Goal: Task Accomplishment & Management: Use online tool/utility

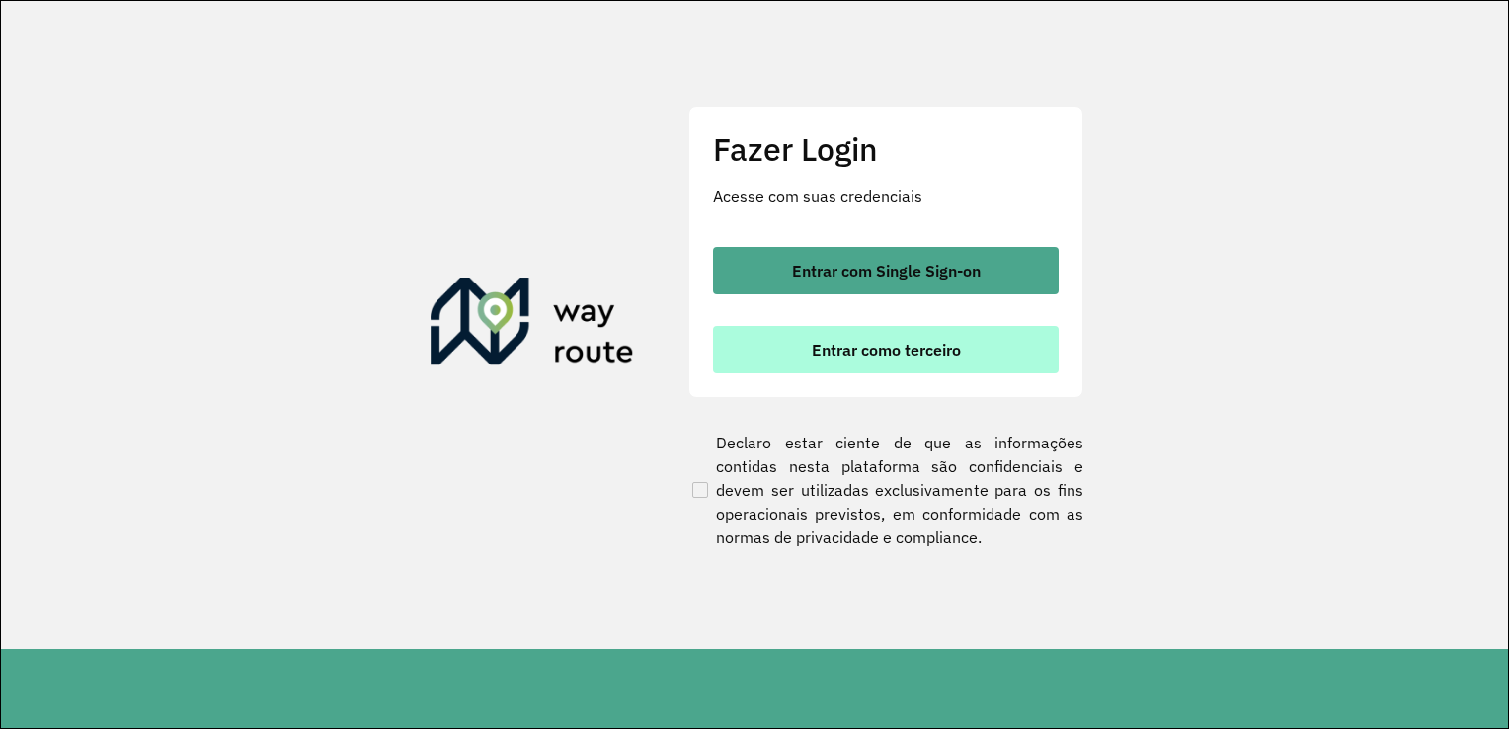
click at [925, 362] on button "Entrar como terceiro" at bounding box center [886, 349] width 346 height 47
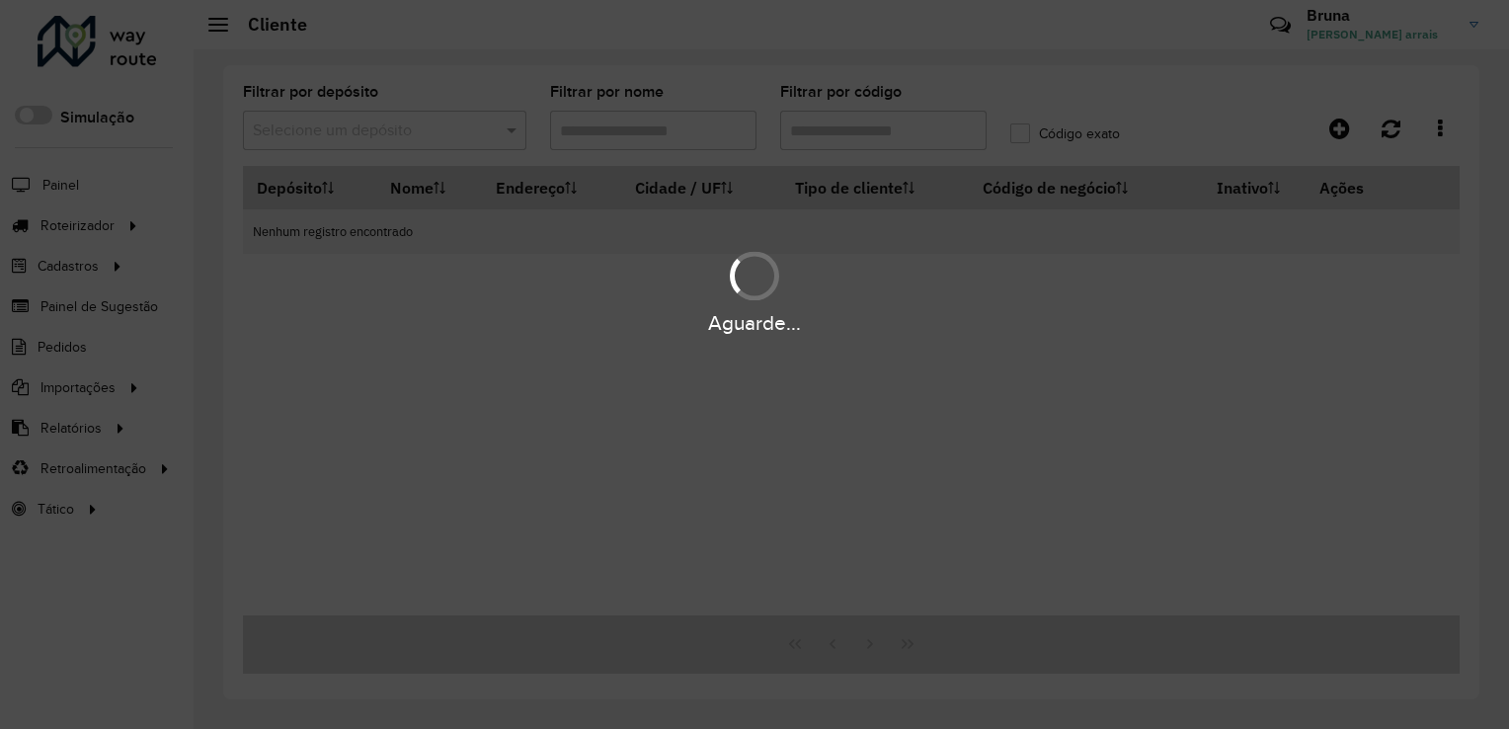
type input "****"
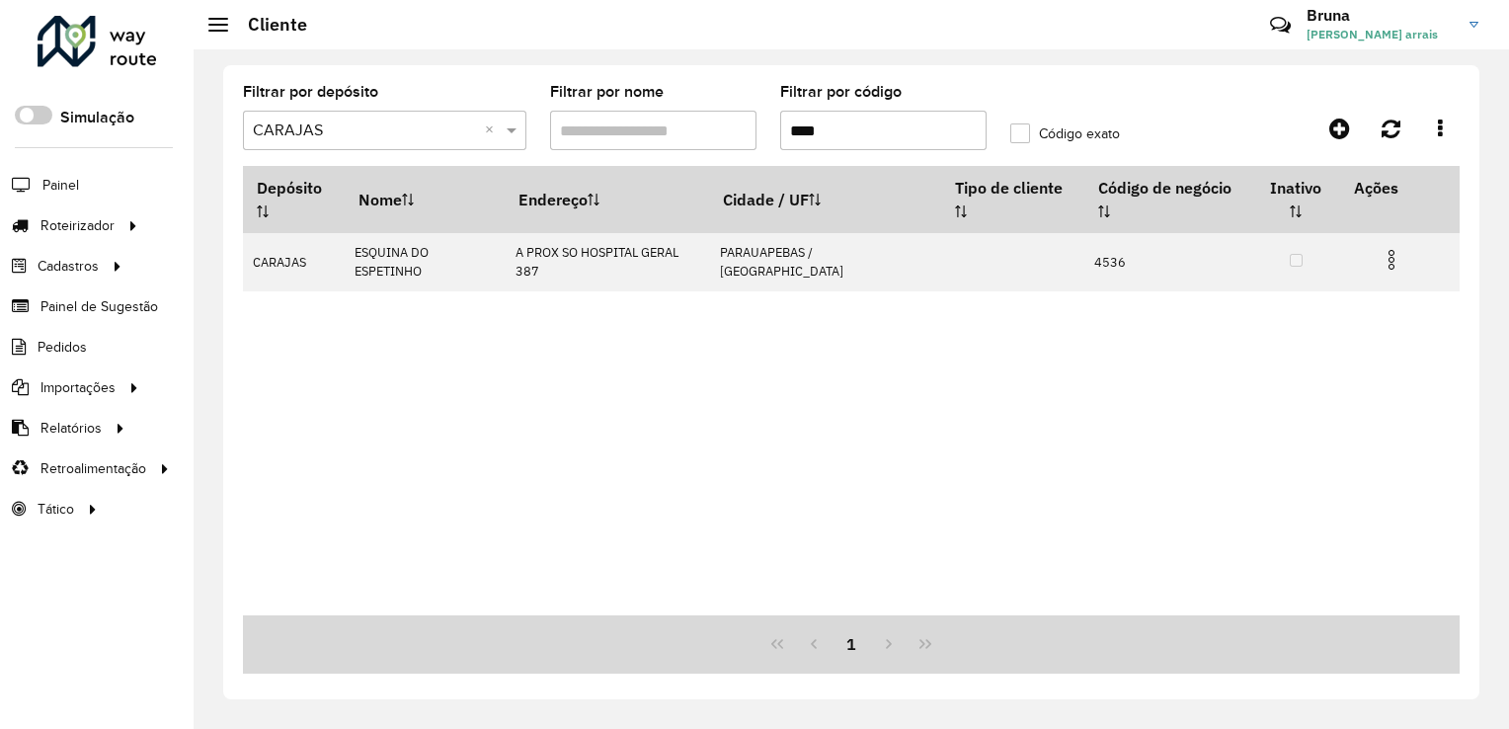
drag, startPoint x: 845, startPoint y: 128, endPoint x: 741, endPoint y: 152, distance: 107.3
click at [741, 152] on formly-group "Filtrar por depósito Selecione um depósito × CARAJAS × Filtrar por nome Filtrar…" at bounding box center [691, 125] width 920 height 81
